Goal: Information Seeking & Learning: Learn about a topic

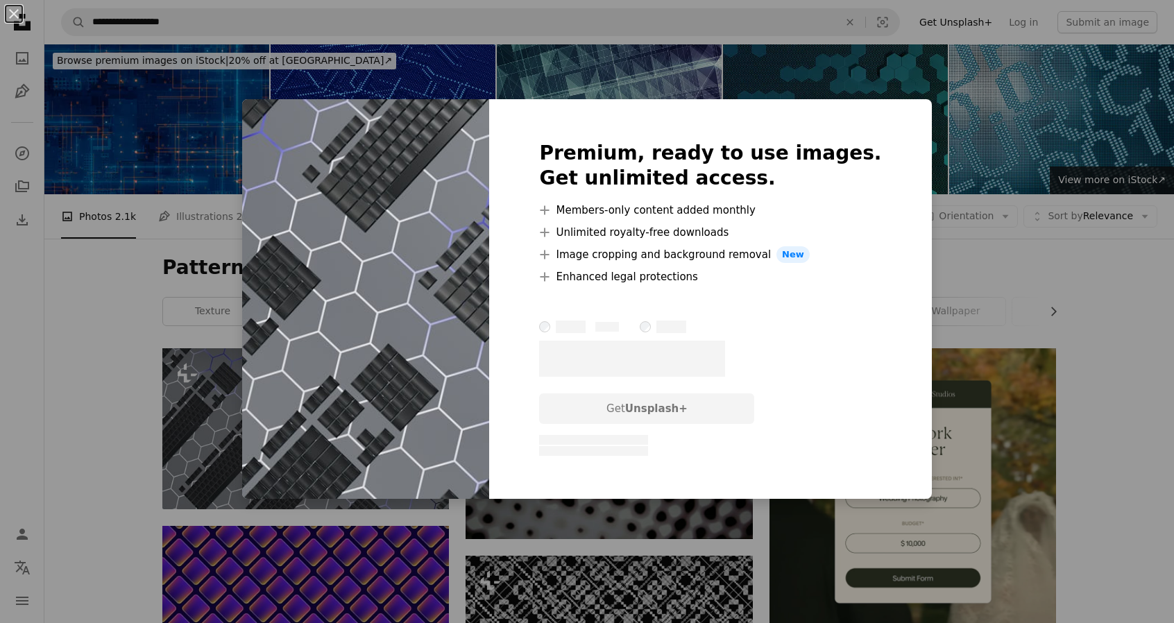
scroll to position [69, 0]
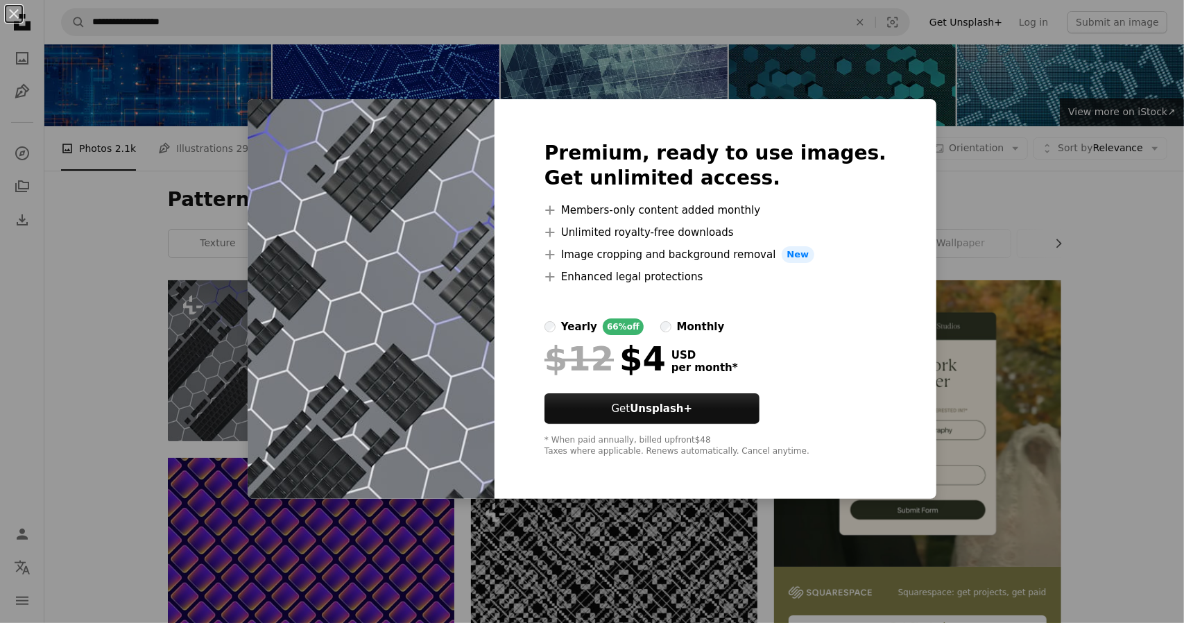
click at [1010, 199] on div "An X shape Premium, ready to use images. Get unlimited access. A plus sign Memb…" at bounding box center [592, 311] width 1184 height 623
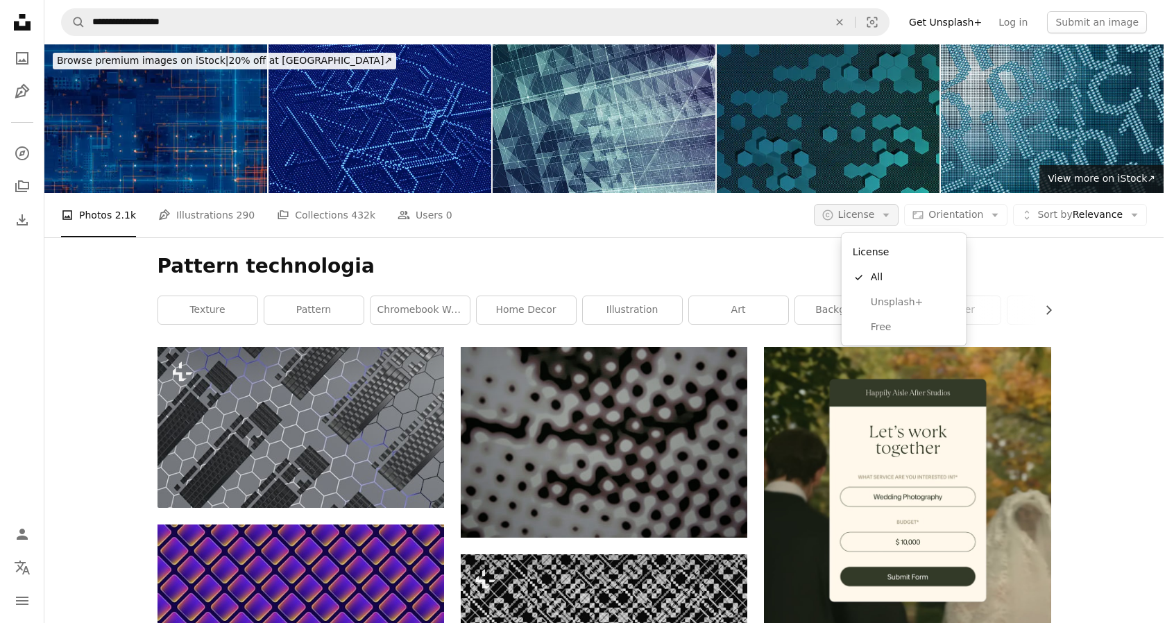
click at [875, 209] on span "License" at bounding box center [856, 214] width 37 height 11
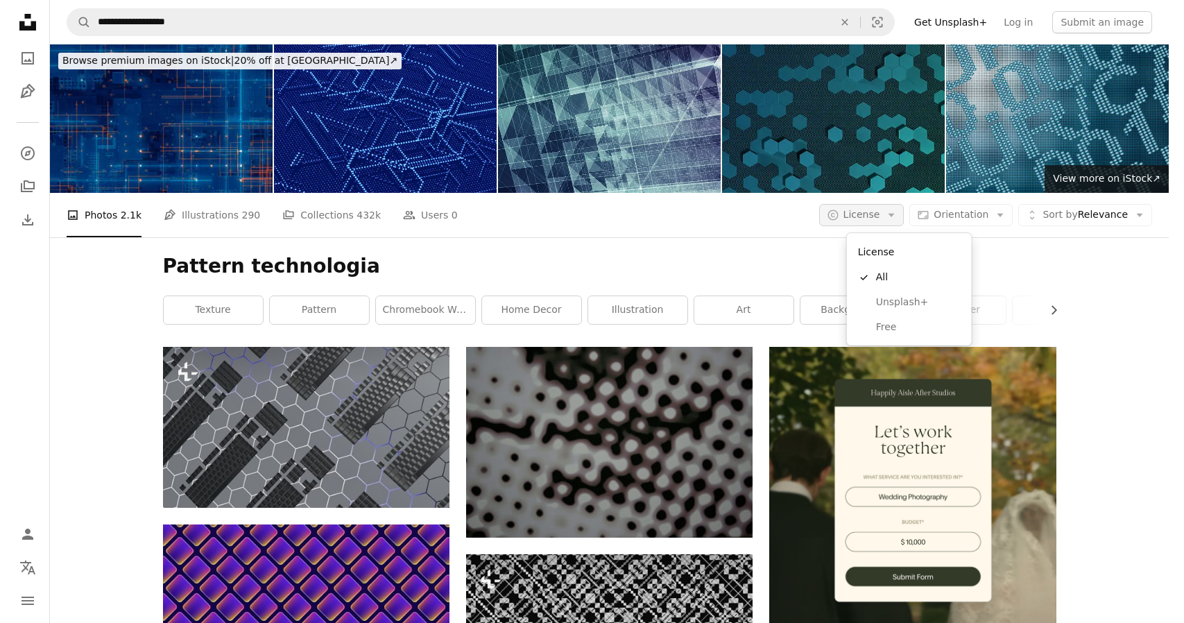
scroll to position [69, 0]
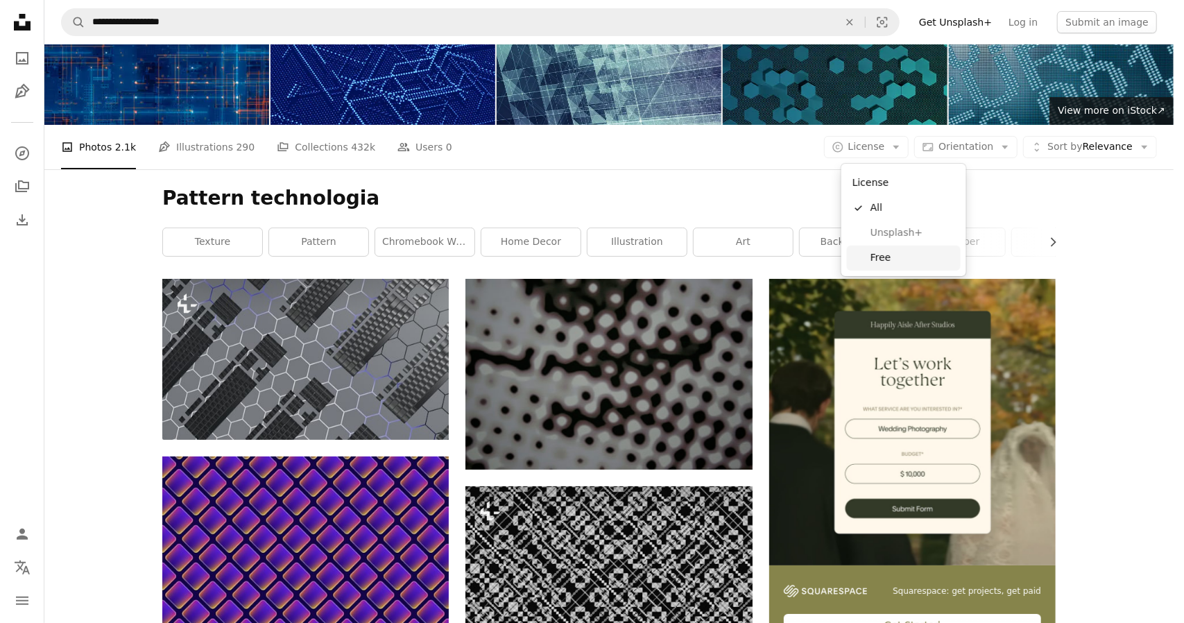
click at [938, 255] on span "Free" at bounding box center [913, 258] width 85 height 14
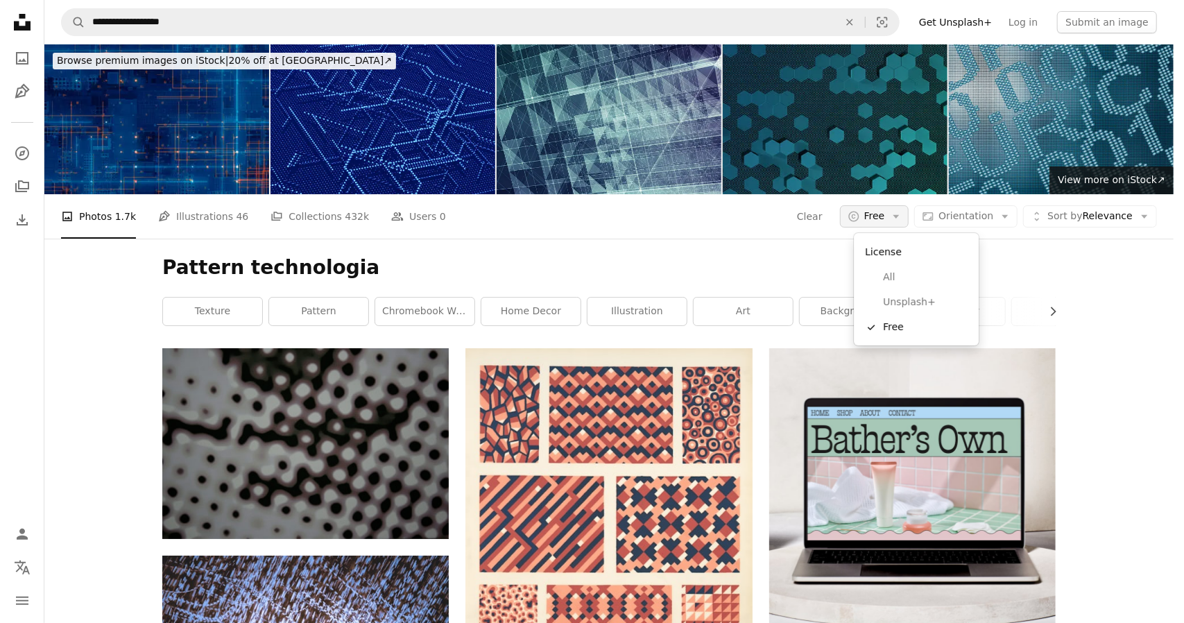
click at [875, 217] on button "A copyright icon © Free Arrow down" at bounding box center [874, 216] width 69 height 22
click at [903, 274] on span "All" at bounding box center [925, 278] width 85 height 14
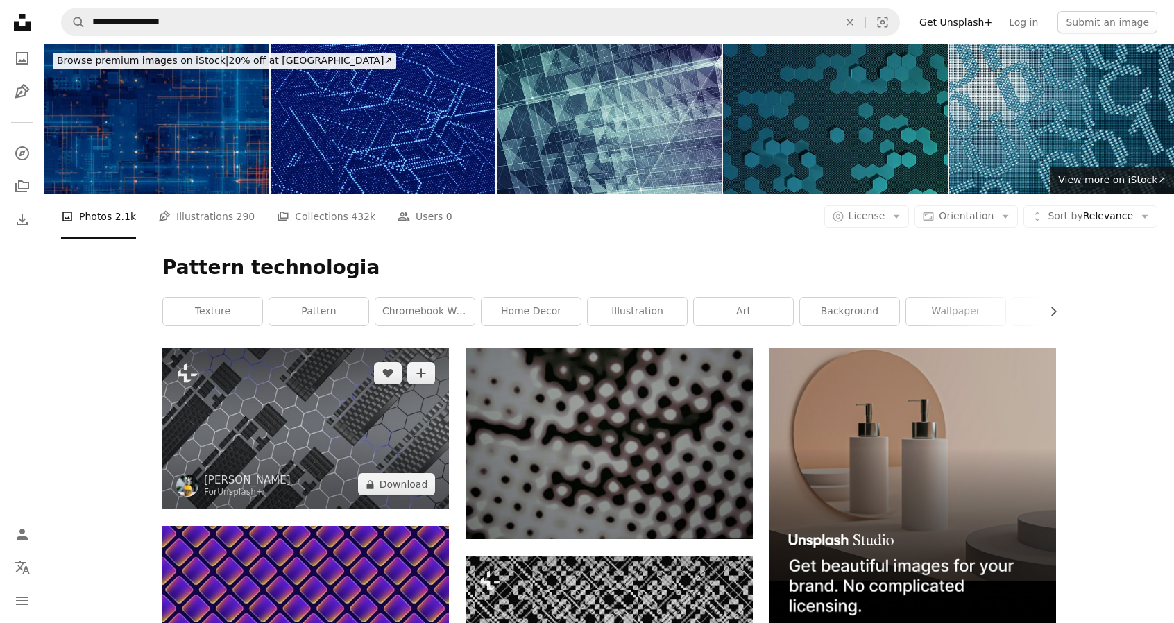
scroll to position [277, 0]
